Goal: Task Accomplishment & Management: Use online tool/utility

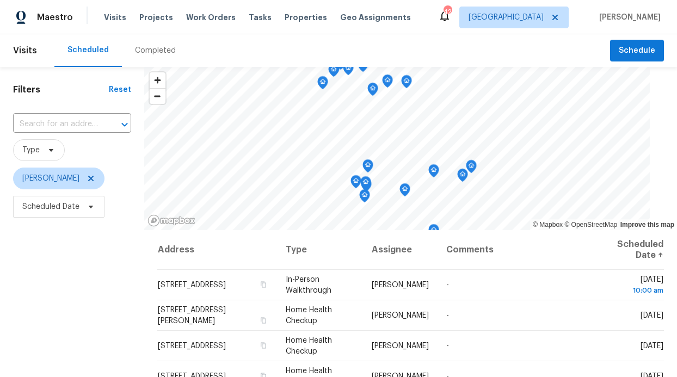
scroll to position [3, 0]
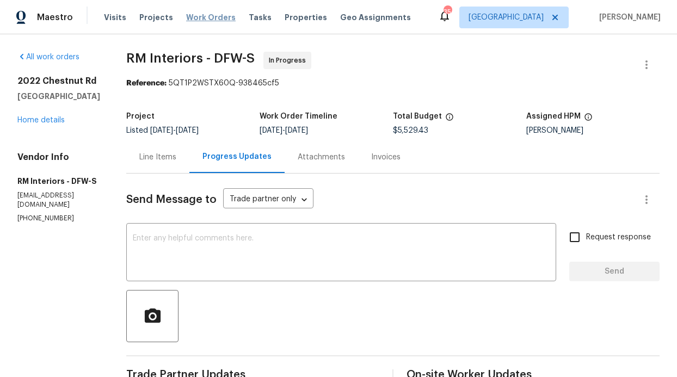
click at [219, 18] on span "Work Orders" at bounding box center [211, 17] width 50 height 11
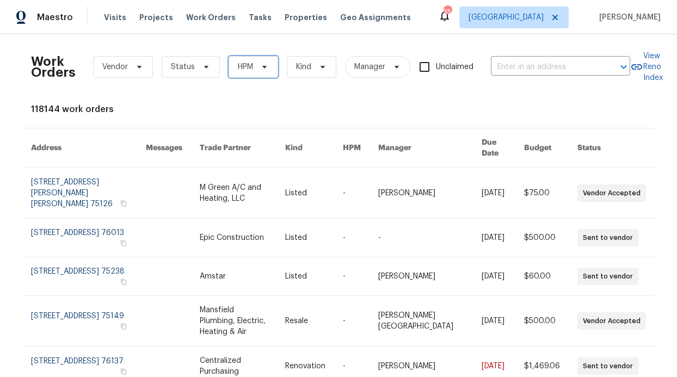
click at [247, 62] on span "HPM" at bounding box center [245, 67] width 15 height 11
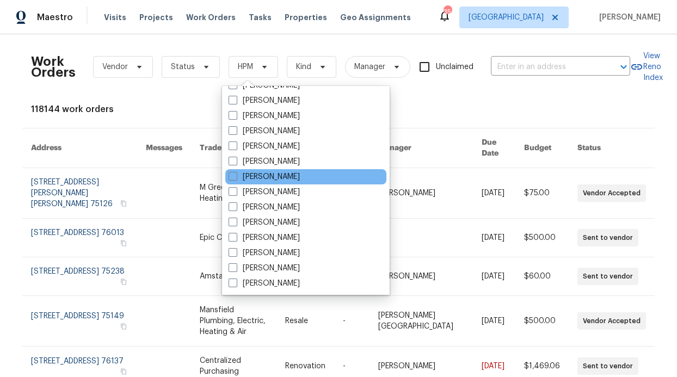
scroll to position [608, 0]
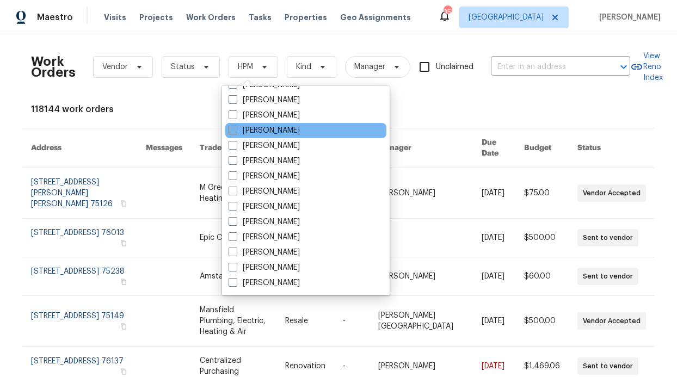
click at [292, 128] on label "[PERSON_NAME]" at bounding box center [264, 130] width 71 height 11
click at [236, 128] on input "[PERSON_NAME]" at bounding box center [232, 128] width 7 height 7
checkbox input "true"
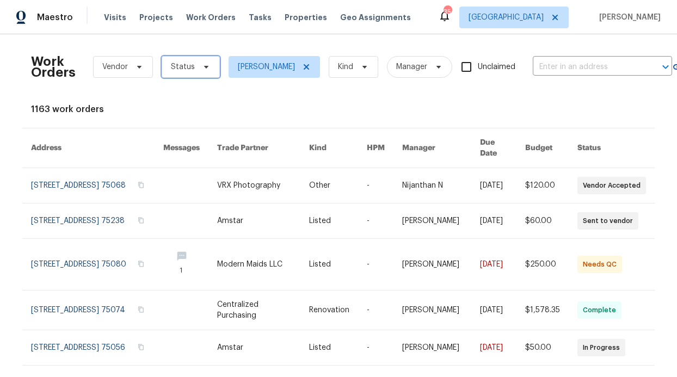
click at [201, 75] on span "Status" at bounding box center [191, 67] width 58 height 22
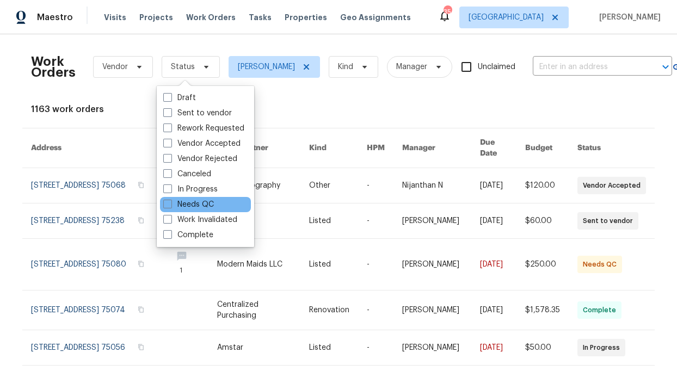
click at [215, 202] on div "Needs QC" at bounding box center [205, 204] width 91 height 15
click at [204, 205] on label "Needs QC" at bounding box center [188, 204] width 51 height 11
click at [170, 205] on input "Needs QC" at bounding box center [166, 202] width 7 height 7
checkbox input "true"
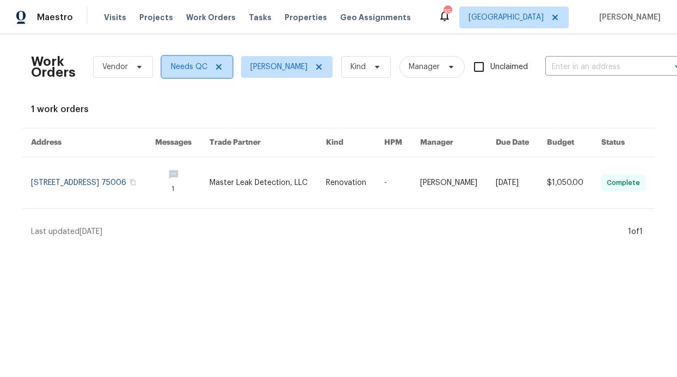
click at [216, 69] on icon at bounding box center [218, 66] width 5 height 5
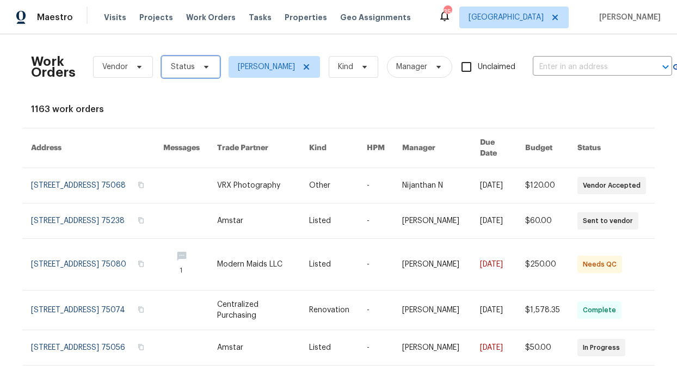
click at [202, 68] on icon at bounding box center [206, 67] width 9 height 9
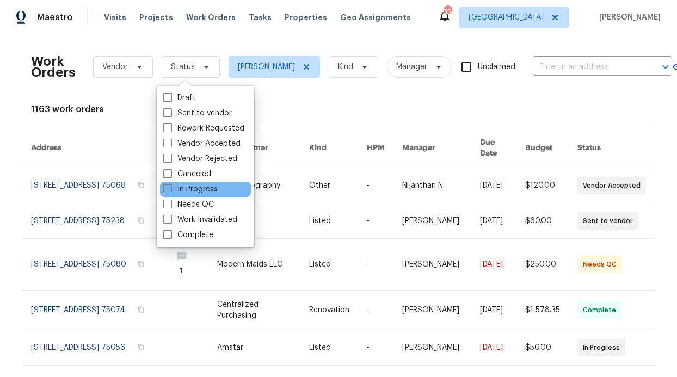
click at [182, 188] on label "In Progress" at bounding box center [190, 189] width 54 height 11
click at [170, 188] on input "In Progress" at bounding box center [166, 187] width 7 height 7
checkbox input "true"
